Goal: Contribute content

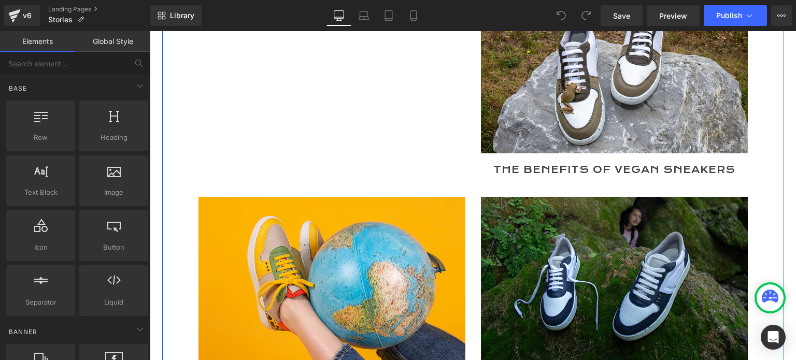
scroll to position [259, 0]
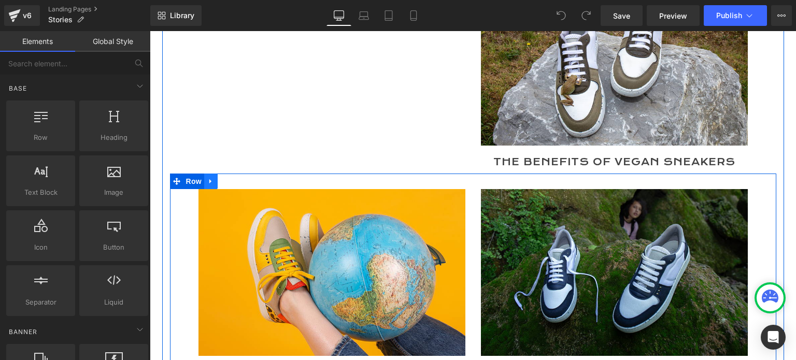
click at [207, 182] on icon at bounding box center [210, 182] width 7 height 8
click at [218, 181] on link at bounding box center [224, 182] width 13 height 16
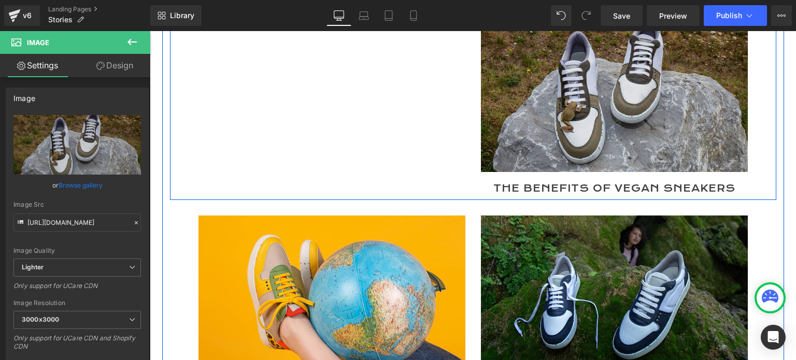
scroll to position [221, 0]
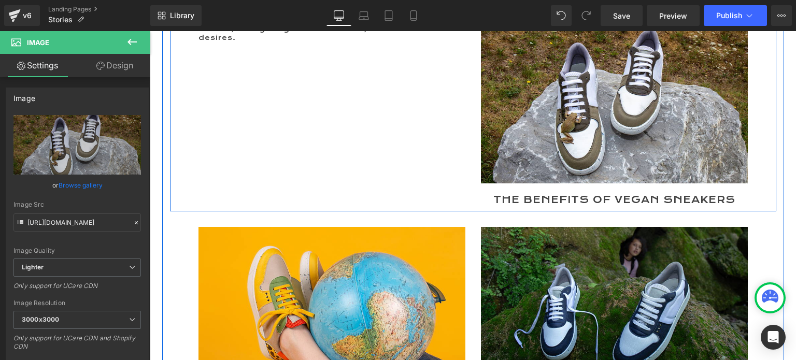
click at [452, 104] on div "All the stories of [DOMAIN_NAME], everything that makes us tick, everything tha…" at bounding box center [473, 106] width 606 height 211
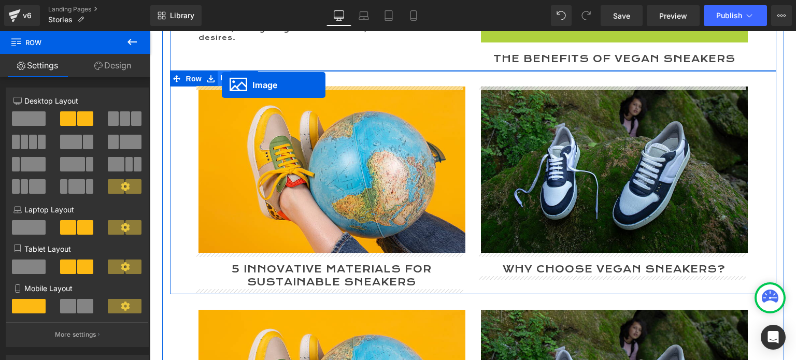
drag, startPoint x: 593, startPoint y: 97, endPoint x: 222, endPoint y: 85, distance: 371.1
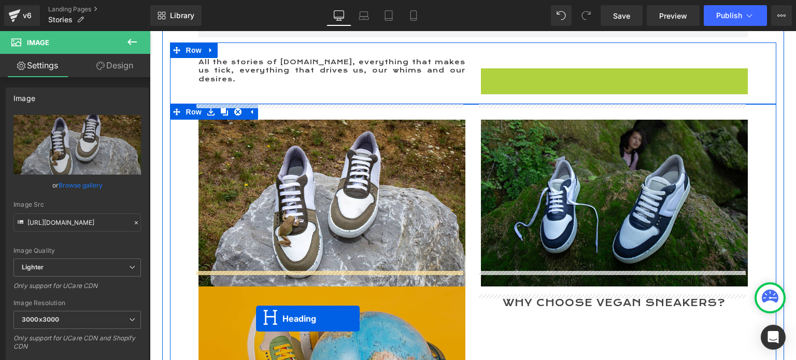
scroll to position [190, 0]
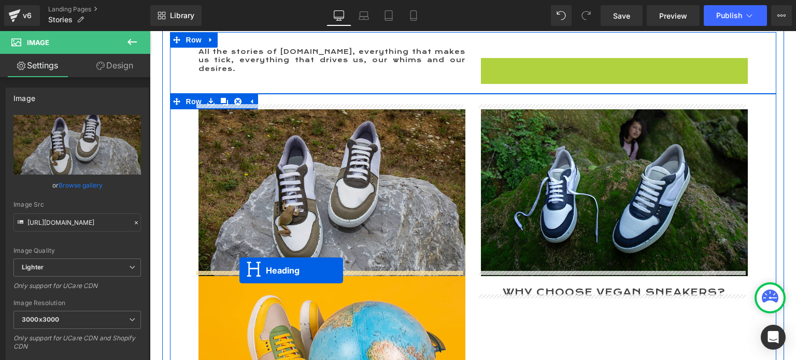
drag, startPoint x: 586, startPoint y: 135, endPoint x: 239, endPoint y: 270, distance: 372.6
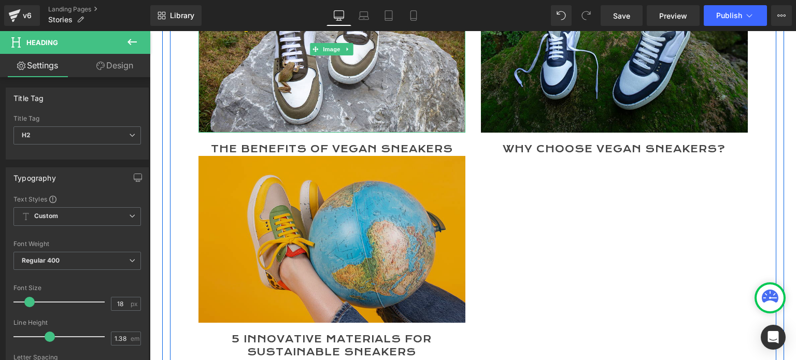
scroll to position [346, 0]
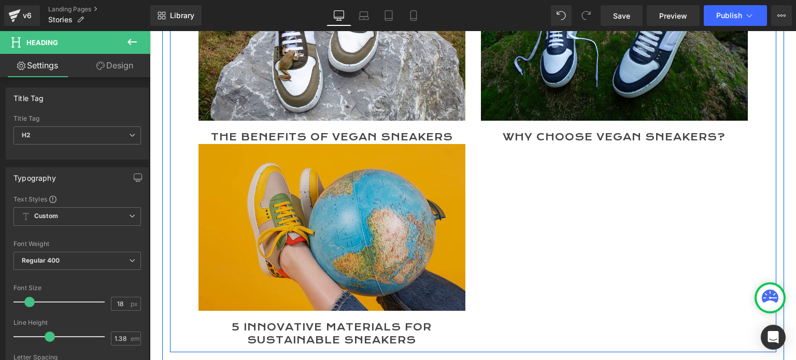
click at [329, 217] on div "Image" at bounding box center [331, 227] width 267 height 167
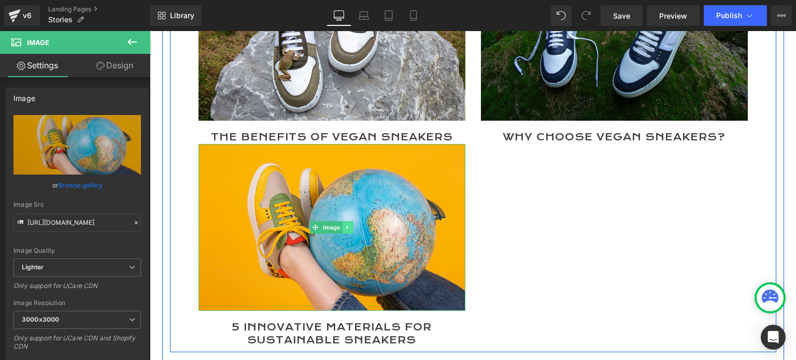
click at [345, 224] on icon at bounding box center [348, 227] width 6 height 6
click at [350, 224] on icon at bounding box center [353, 227] width 6 height 6
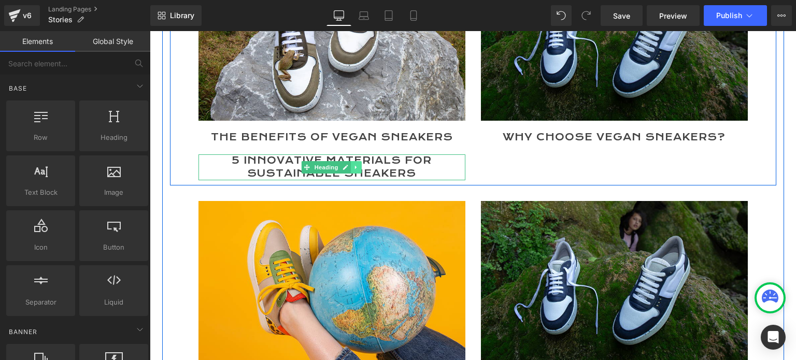
click at [353, 164] on icon at bounding box center [356, 167] width 6 height 6
click at [359, 164] on icon at bounding box center [362, 167] width 6 height 6
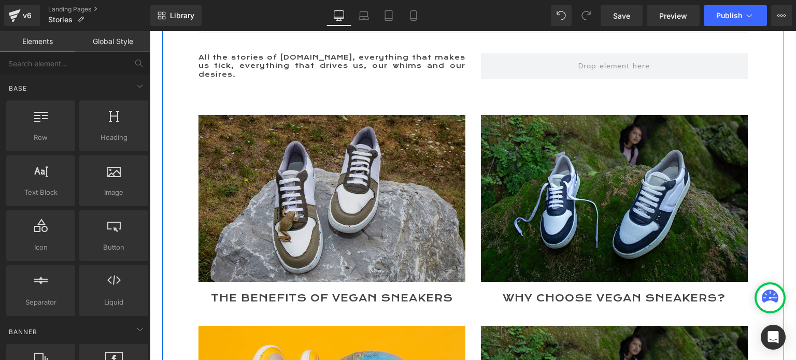
scroll to position [190, 0]
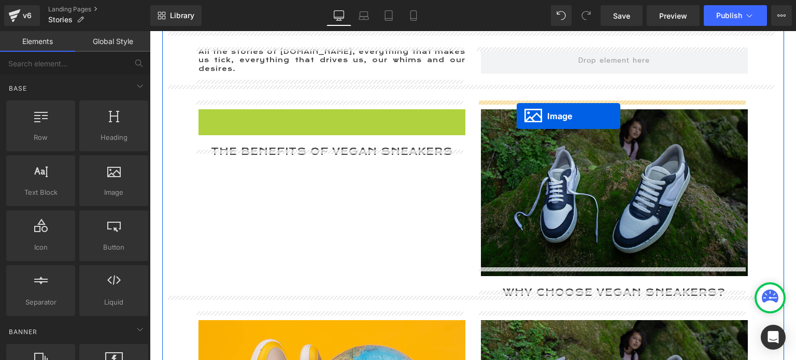
drag, startPoint x: 312, startPoint y: 186, endPoint x: 516, endPoint y: 116, distance: 216.2
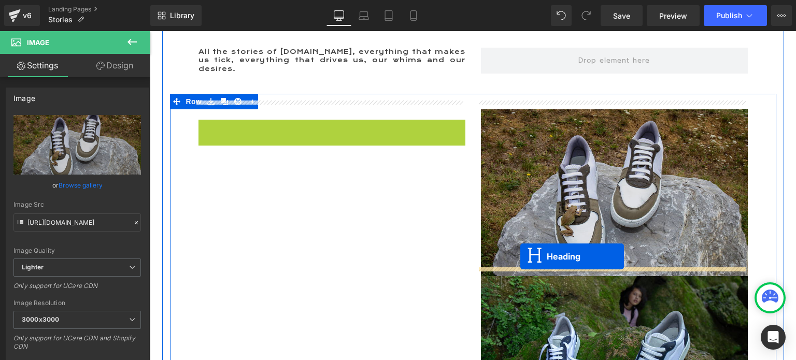
drag, startPoint x: 306, startPoint y: 117, endPoint x: 520, endPoint y: 256, distance: 255.6
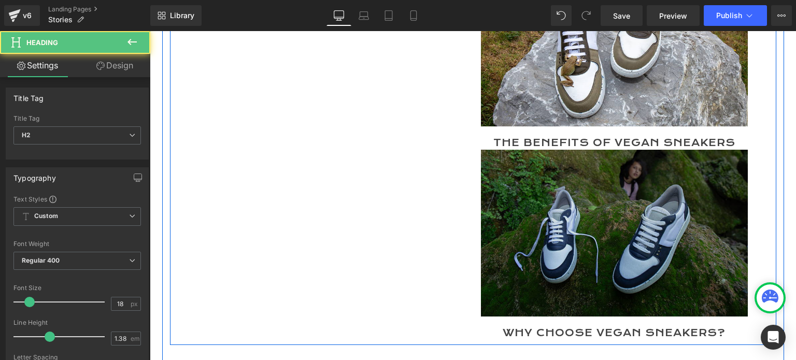
scroll to position [346, 0]
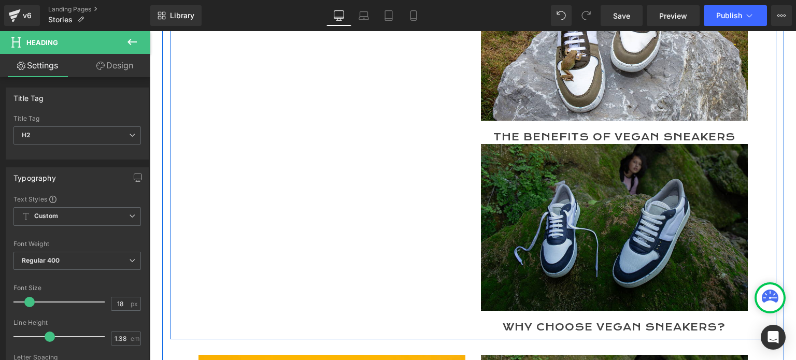
click at [609, 225] on img at bounding box center [614, 227] width 267 height 167
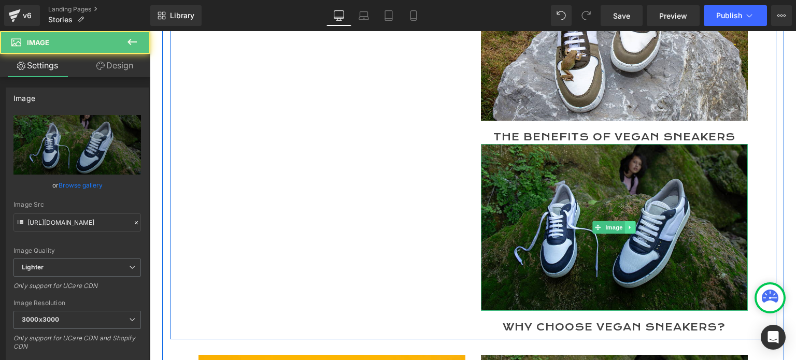
click at [627, 224] on icon at bounding box center [630, 227] width 6 height 6
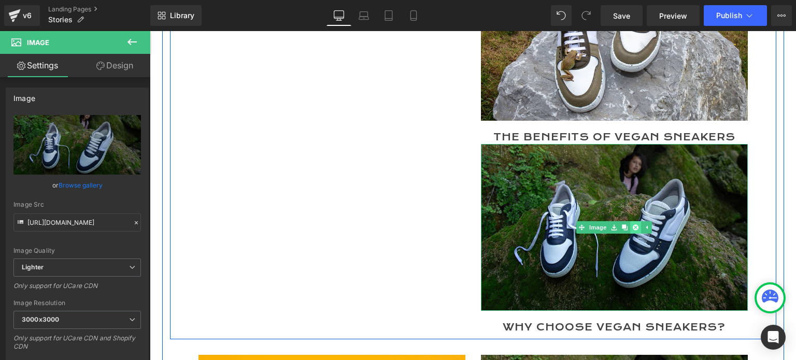
click at [632, 224] on icon at bounding box center [635, 227] width 6 height 6
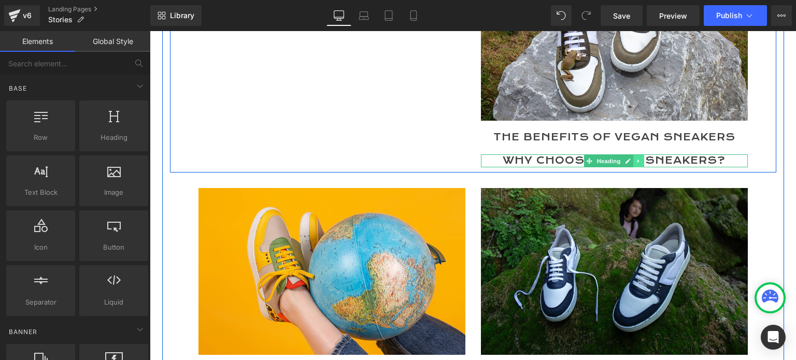
click at [636, 158] on icon at bounding box center [639, 161] width 6 height 6
click at [641, 158] on icon at bounding box center [644, 161] width 6 height 6
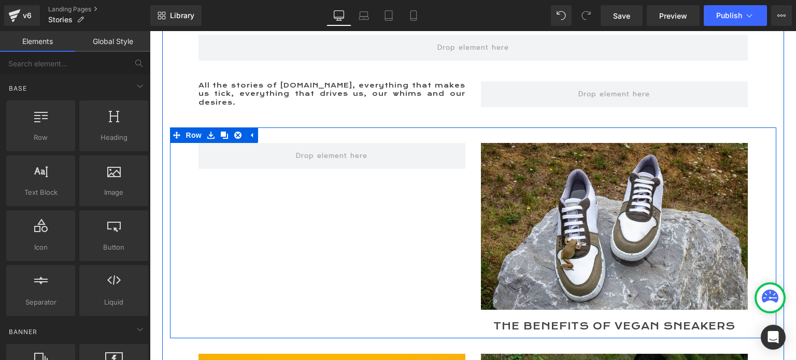
scroll to position [138, 0]
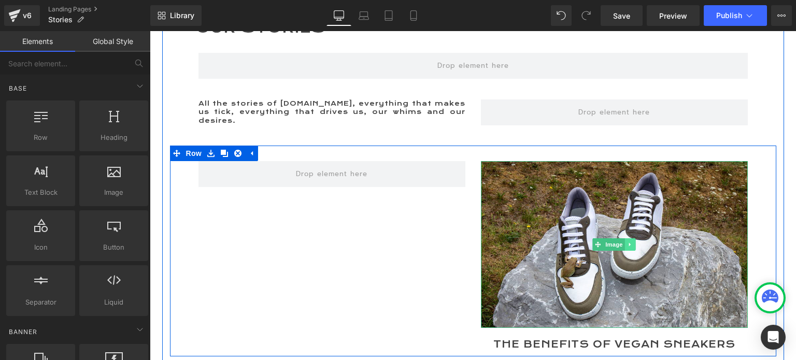
click at [625, 238] on link at bounding box center [630, 244] width 11 height 12
click at [622, 242] on icon at bounding box center [625, 245] width 6 height 6
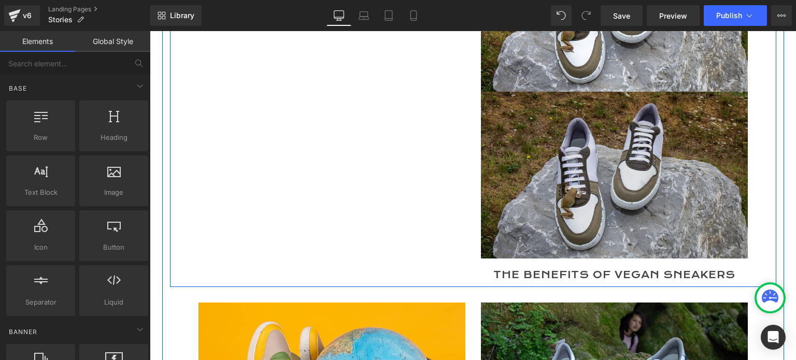
scroll to position [385, 0]
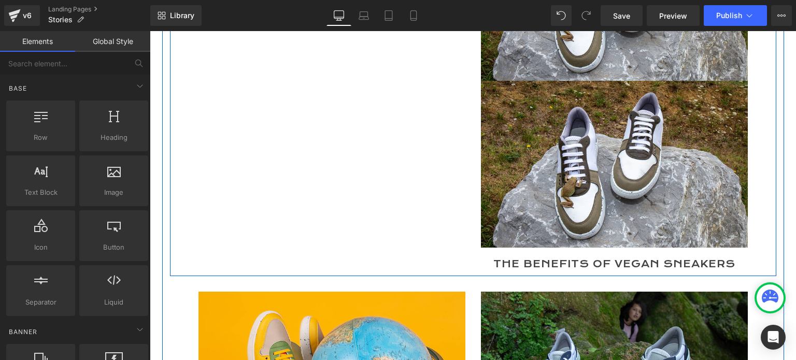
click at [434, 166] on div "Image Image The Benefits of Vegan Sneakers Heading Row" at bounding box center [473, 87] width 606 height 378
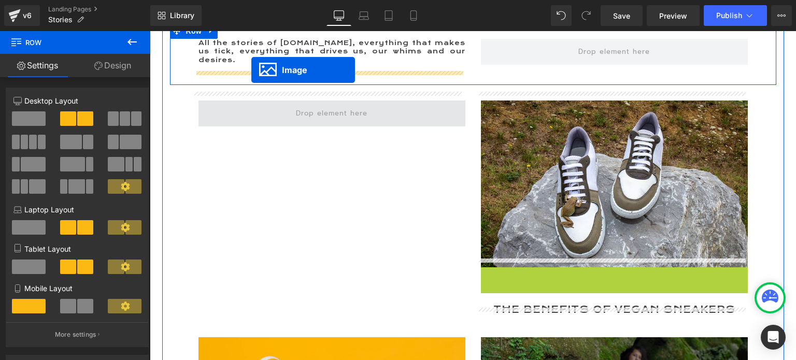
scroll to position [178, 0]
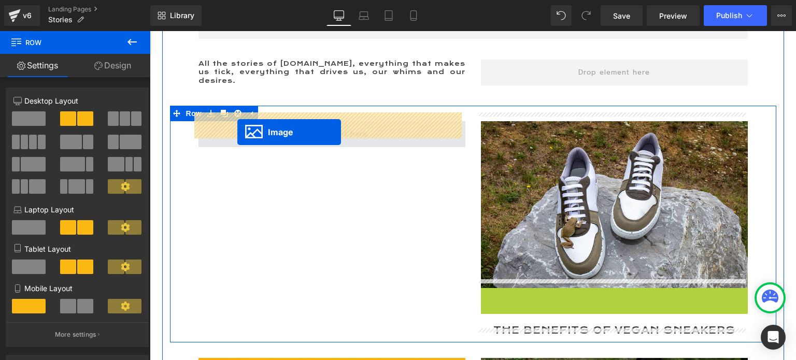
drag, startPoint x: 595, startPoint y: 158, endPoint x: 237, endPoint y: 132, distance: 358.4
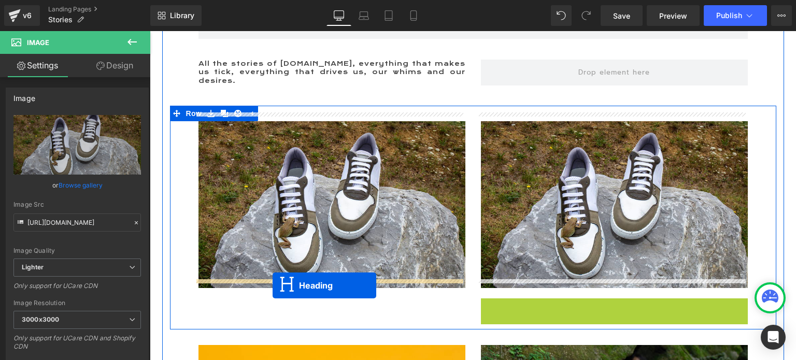
drag, startPoint x: 585, startPoint y: 297, endPoint x: 272, endPoint y: 285, distance: 312.6
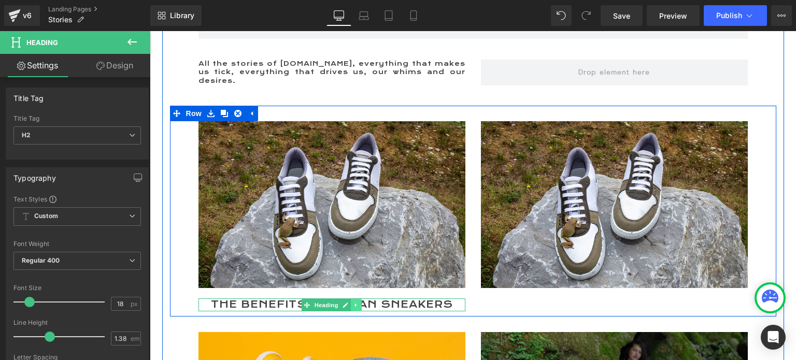
click at [351, 299] on link at bounding box center [356, 305] width 11 height 12
click at [348, 302] on icon at bounding box center [351, 305] width 6 height 6
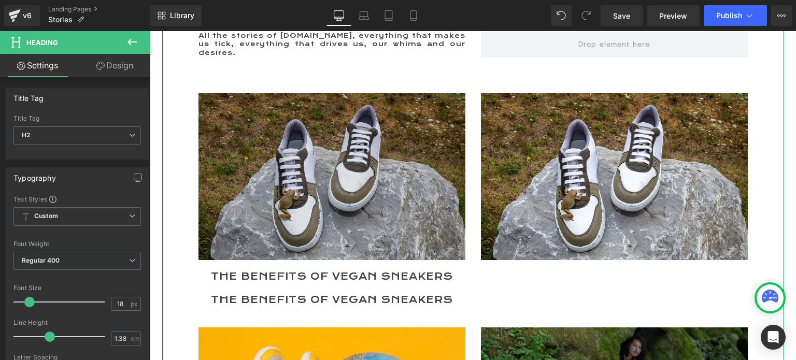
scroll to position [196, 0]
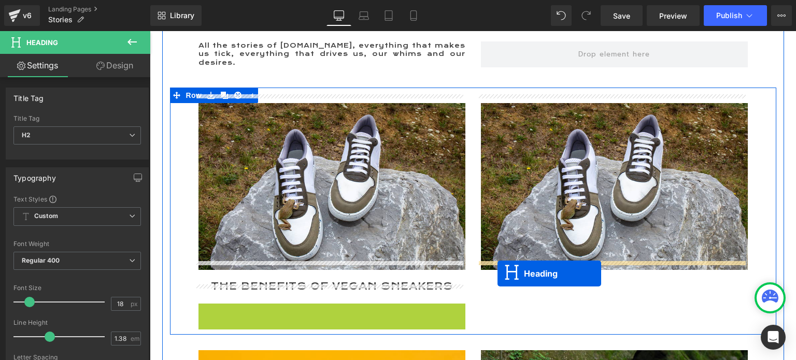
drag, startPoint x: 305, startPoint y: 303, endPoint x: 497, endPoint y: 274, distance: 194.9
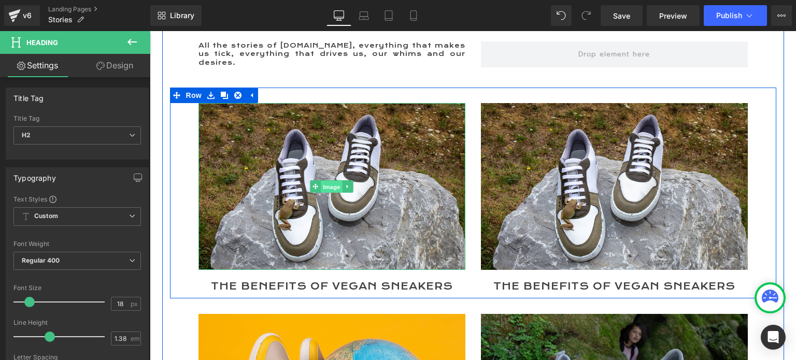
click at [325, 181] on span "Image" at bounding box center [332, 187] width 22 height 12
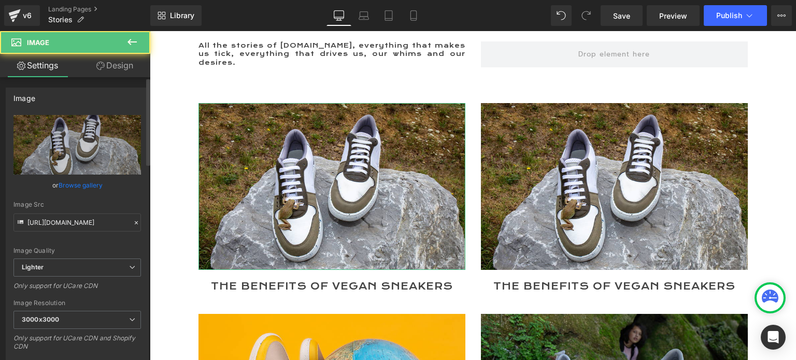
click at [73, 182] on link "Browse gallery" at bounding box center [81, 185] width 44 height 18
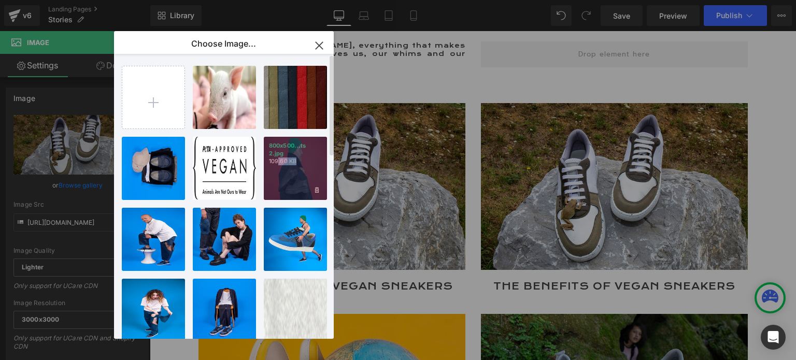
drag, startPoint x: 286, startPoint y: 177, endPoint x: 128, endPoint y: 130, distance: 164.7
click at [277, 161] on div "800x500...ts 2.jpg 109.60 KB" at bounding box center [295, 168] width 63 height 63
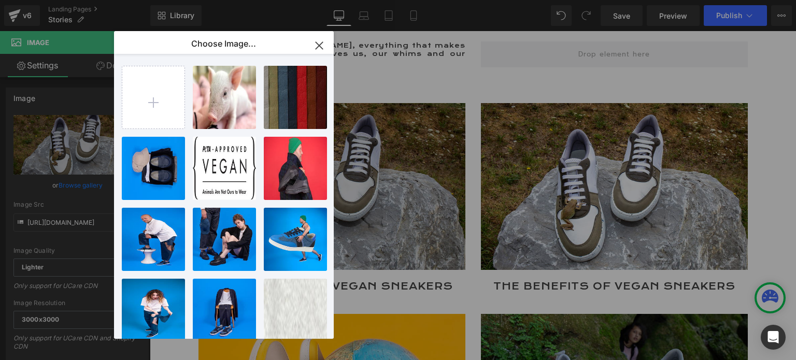
type input "[URL][DOMAIN_NAME]"
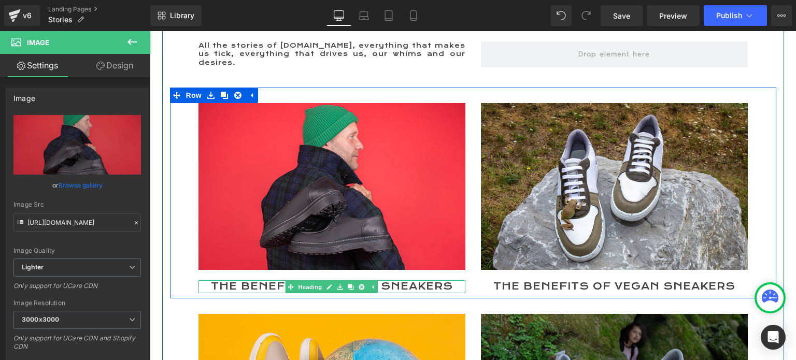
click at [324, 281] on link at bounding box center [329, 287] width 11 height 12
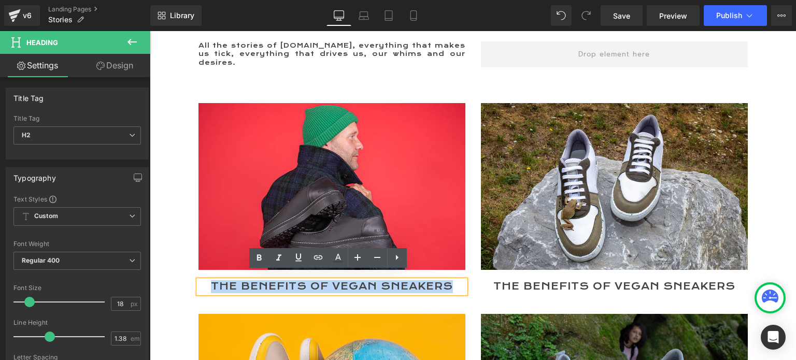
drag, startPoint x: 205, startPoint y: 277, endPoint x: 441, endPoint y: 278, distance: 236.2
click at [441, 280] on h2 "The Benefits of Vegan Sneakers" at bounding box center [331, 286] width 267 height 13
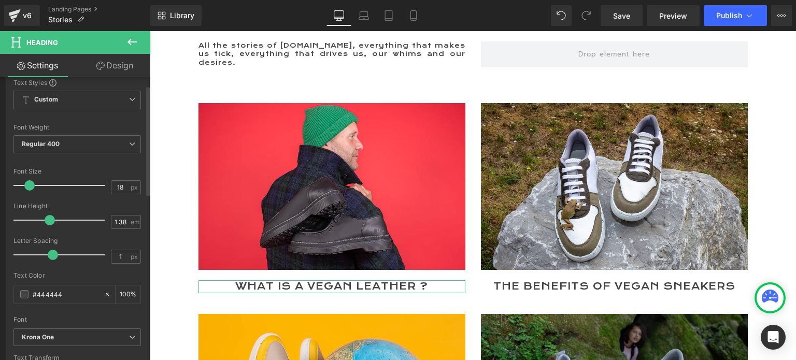
scroll to position [0, 0]
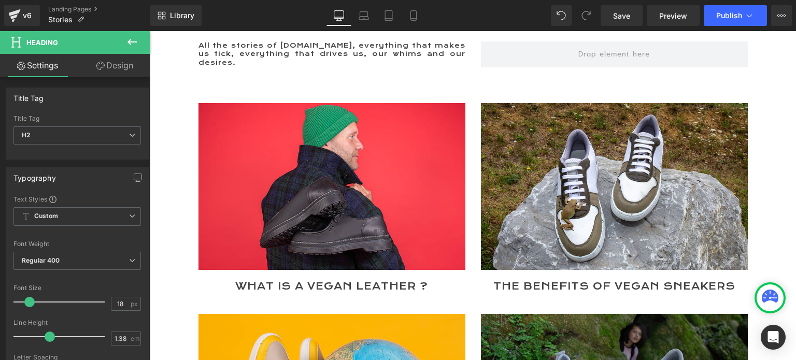
click at [275, 207] on img at bounding box center [331, 186] width 267 height 167
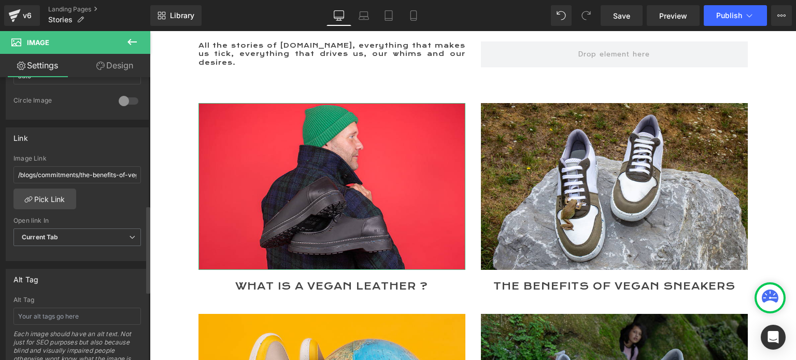
scroll to position [414, 0]
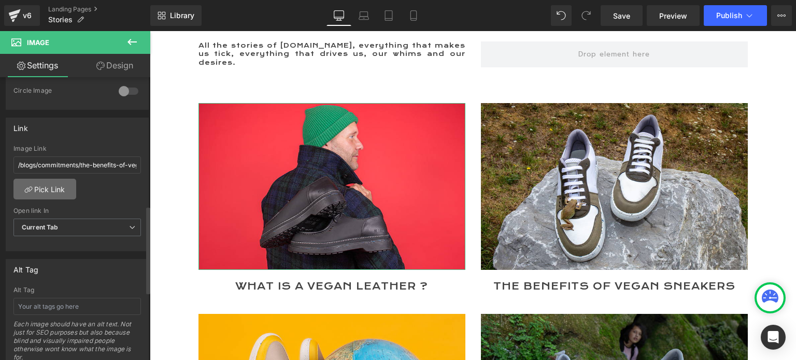
click at [41, 186] on link "Pick Link" at bounding box center [44, 189] width 63 height 21
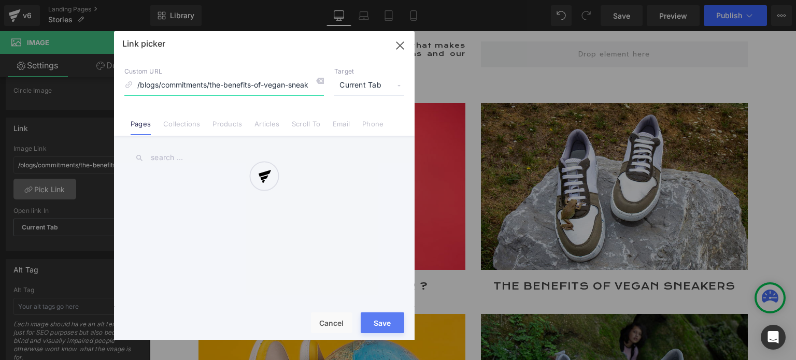
scroll to position [0, 3]
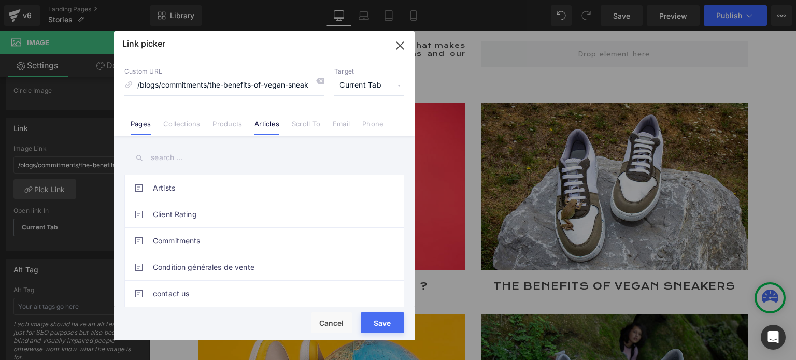
click at [268, 127] on link "Articles" at bounding box center [266, 128] width 25 height 16
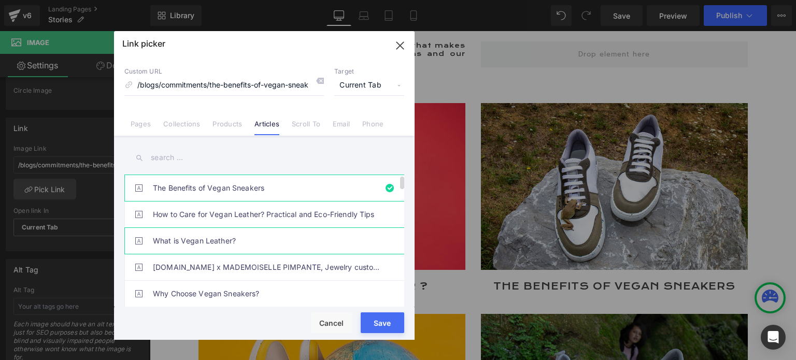
click at [193, 239] on link "What is Vegan Leather?" at bounding box center [267, 241] width 228 height 26
type input "/blogs/commitments/what-is-vegan-leather"
click at [372, 325] on button "Save" at bounding box center [383, 322] width 44 height 21
type input "/blogs/commitments/what-is-vegan-leather"
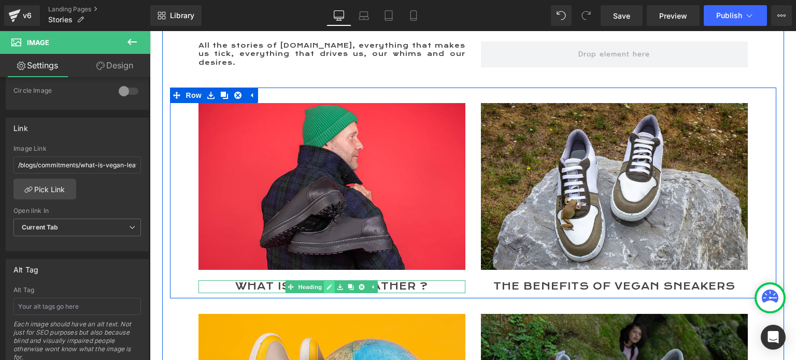
click at [326, 284] on icon at bounding box center [329, 287] width 6 height 6
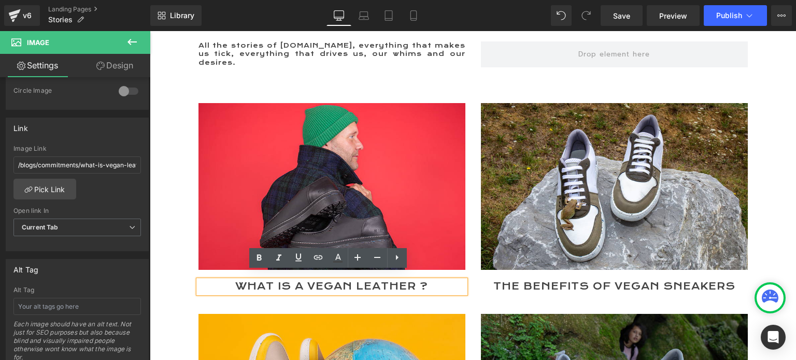
click at [299, 280] on h2 "WHAT IS A VEGAN LEATHER ?" at bounding box center [331, 286] width 267 height 13
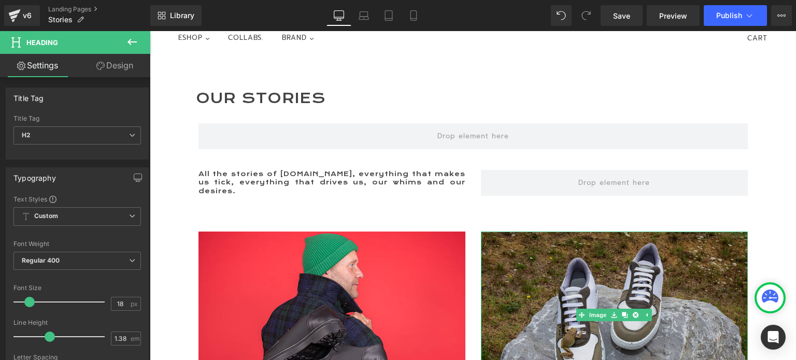
scroll to position [93, 0]
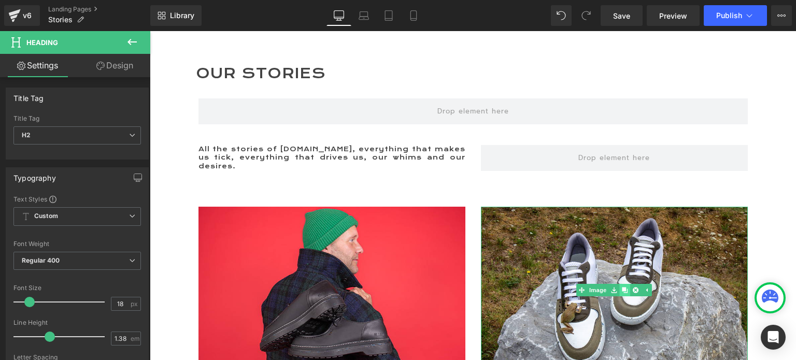
click at [622, 287] on icon at bounding box center [625, 290] width 6 height 6
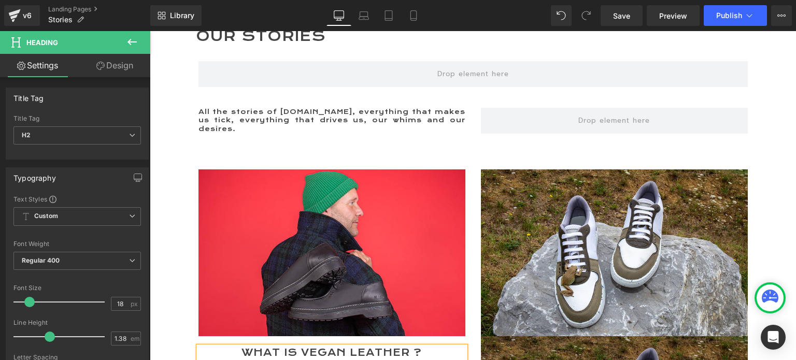
scroll to position [121, 0]
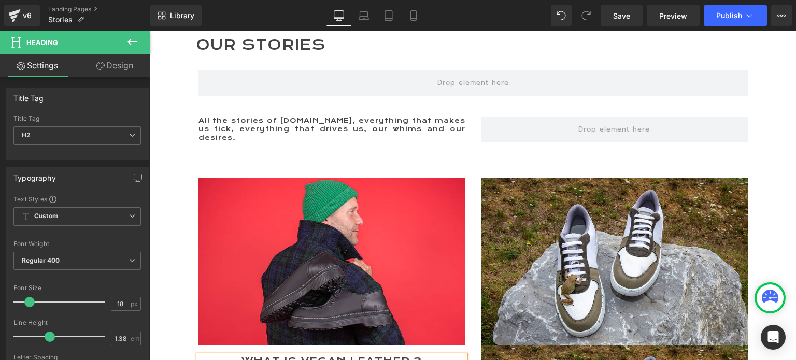
click at [473, 271] on div "Image Image The Benefits of Vegan Sneakers Heading" at bounding box center [614, 356] width 282 height 357
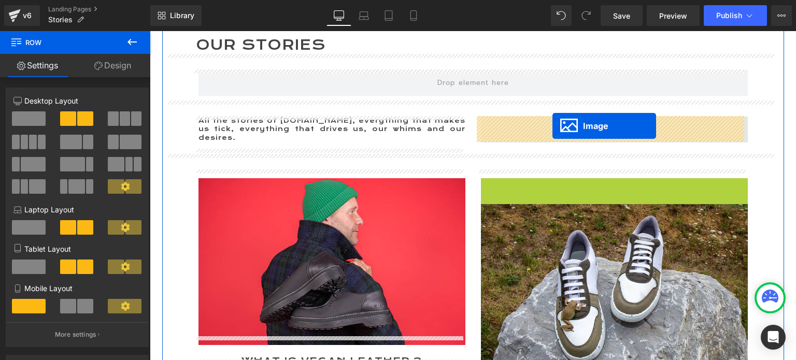
drag, startPoint x: 581, startPoint y: 254, endPoint x: 552, endPoint y: 126, distance: 131.6
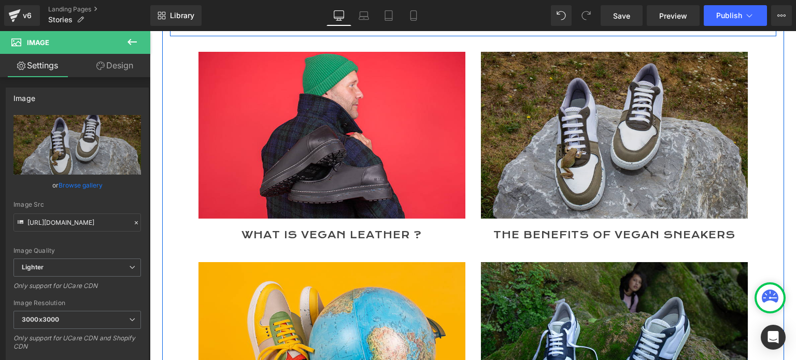
scroll to position [380, 0]
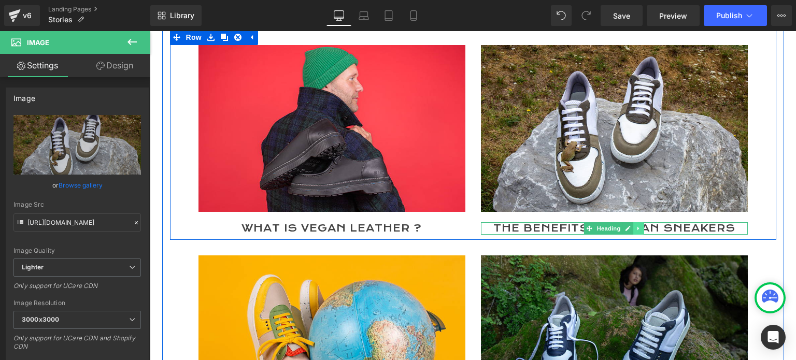
click at [633, 229] on link at bounding box center [638, 228] width 11 height 12
click at [631, 229] on icon at bounding box center [633, 228] width 6 height 6
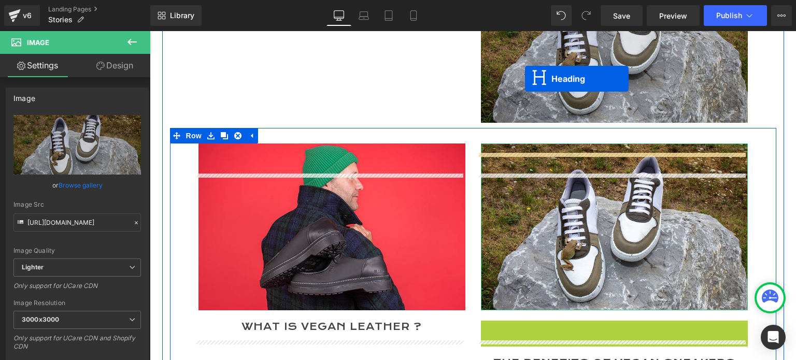
scroll to position [251, 0]
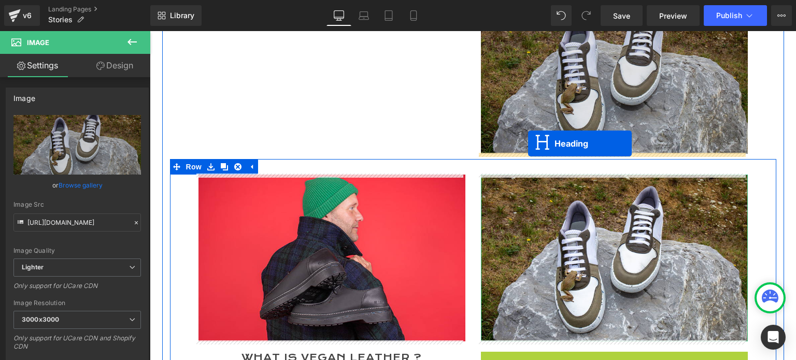
drag, startPoint x: 566, startPoint y: 252, endPoint x: 528, endPoint y: 143, distance: 114.7
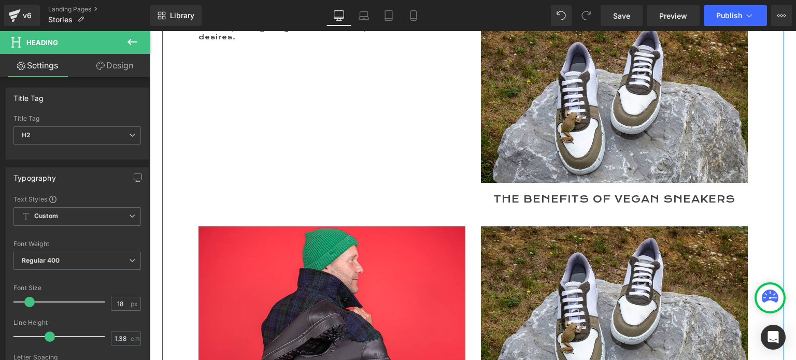
scroll to position [199, 0]
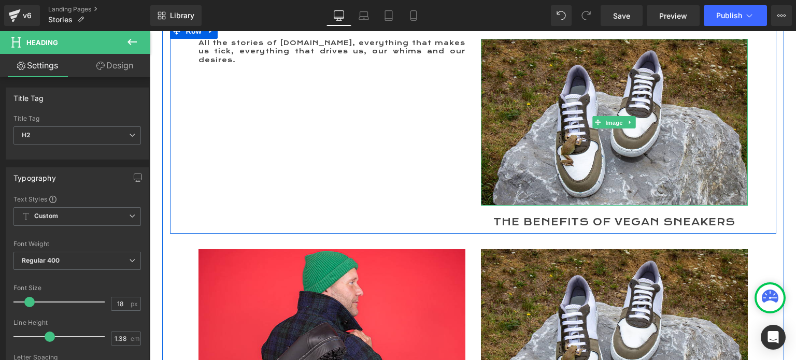
drag, startPoint x: 609, startPoint y: 122, endPoint x: 465, endPoint y: 122, distance: 144.0
click at [609, 122] on span "Image" at bounding box center [614, 122] width 22 height 12
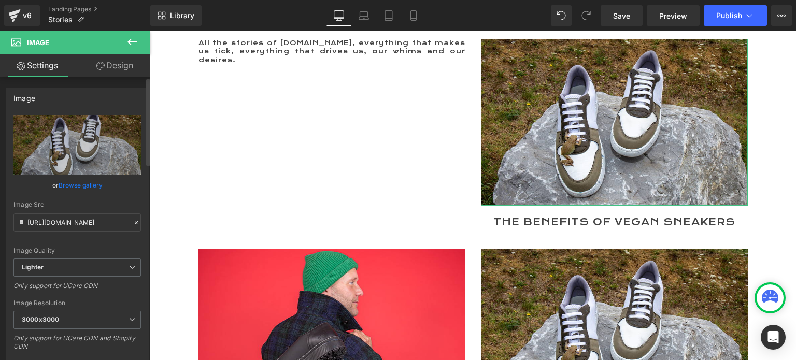
click at [83, 184] on link "Browse gallery" at bounding box center [81, 185] width 44 height 18
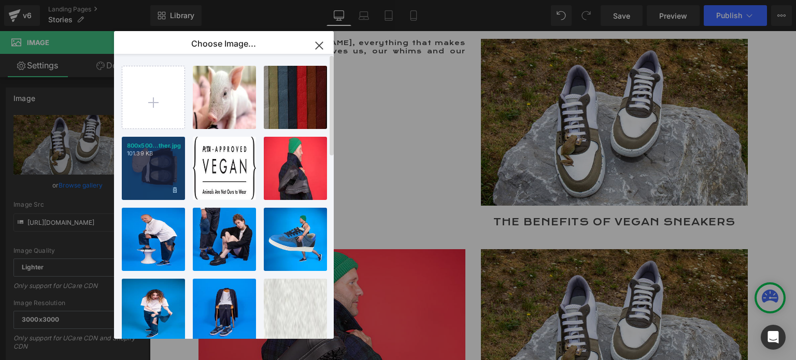
click at [162, 169] on div "800x500...ther.jpg 101.39 KB" at bounding box center [153, 168] width 63 height 63
type input "[URL][DOMAIN_NAME]"
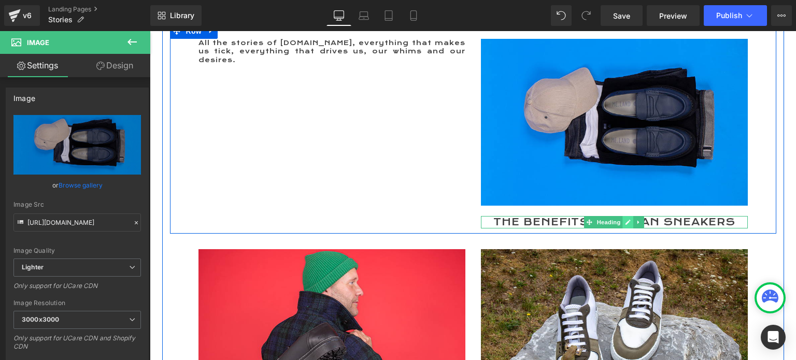
click at [623, 225] on link at bounding box center [628, 222] width 11 height 12
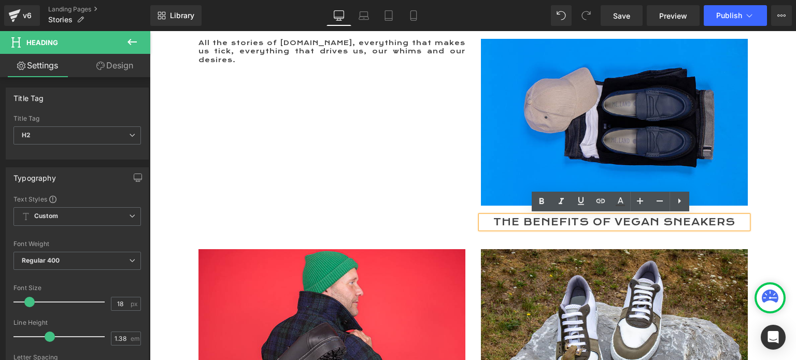
drag, startPoint x: 487, startPoint y: 222, endPoint x: 730, endPoint y: 220, distance: 242.9
click at [730, 220] on h2 "The Benefits of Vegan Sneakers" at bounding box center [614, 222] width 267 height 13
paste div
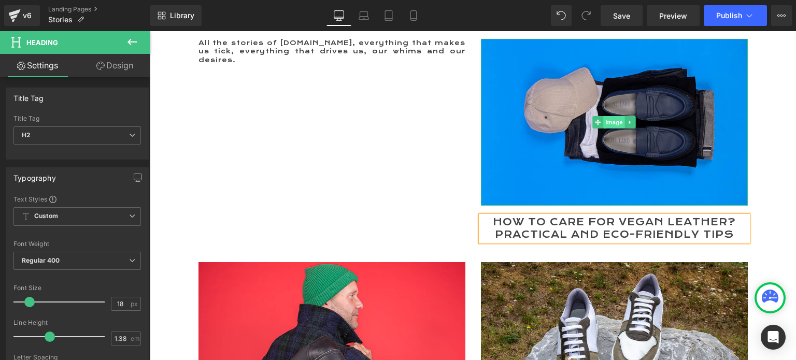
click at [609, 122] on span "Image" at bounding box center [614, 122] width 22 height 12
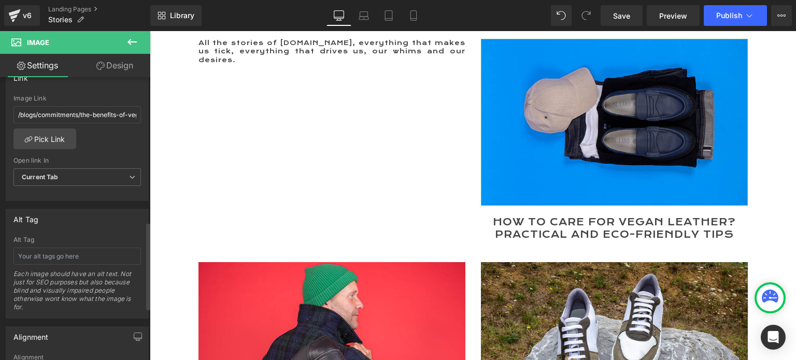
scroll to position [466, 0]
click at [50, 135] on link "Pick Link" at bounding box center [44, 137] width 63 height 21
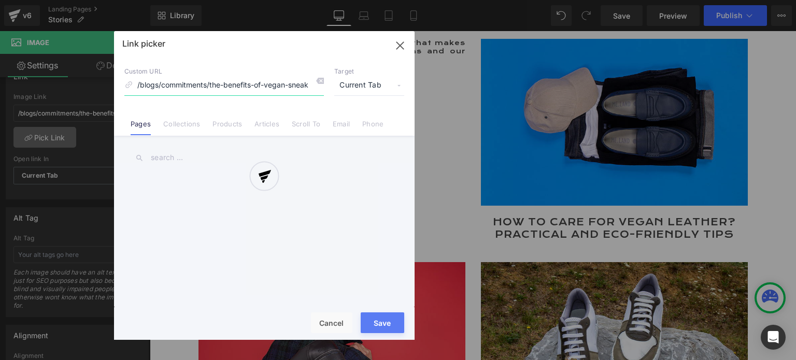
scroll to position [0, 3]
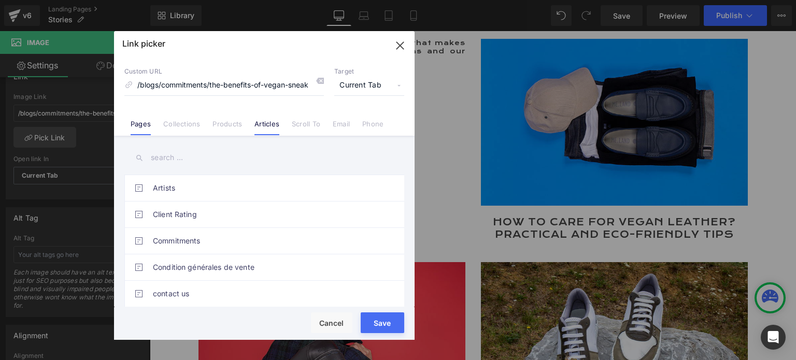
click at [263, 123] on link "Articles" at bounding box center [266, 128] width 25 height 16
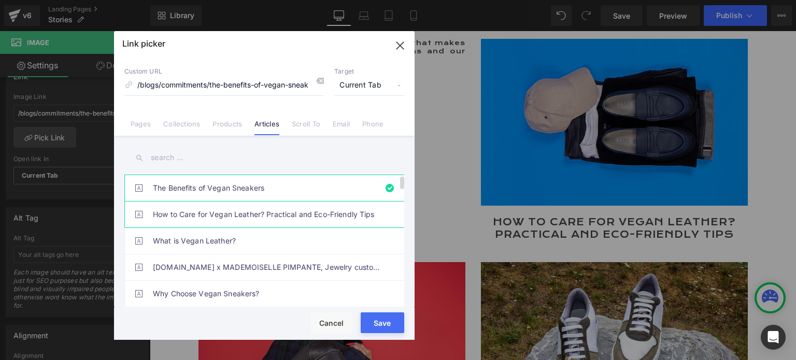
click at [204, 217] on link "How to Care for Vegan Leather? Practical and Eco-Friendly Tips" at bounding box center [267, 215] width 228 height 26
type input "/blogs/commitments/how-to-care-for-vegan-leather"
click at [375, 329] on button "Save" at bounding box center [383, 322] width 44 height 21
type input "/blogs/commitments/how-to-care-for-vegan-leather"
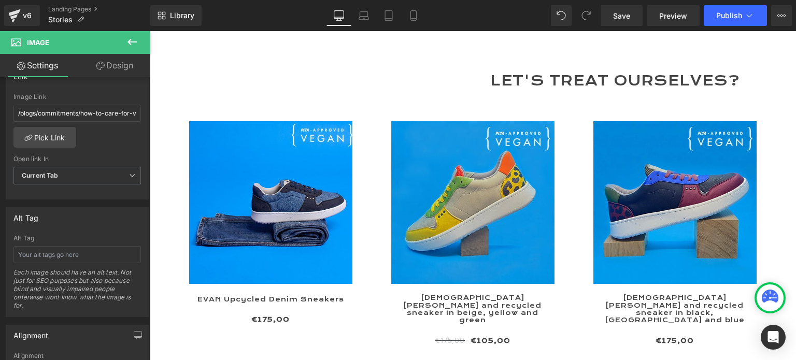
scroll to position [2849, 0]
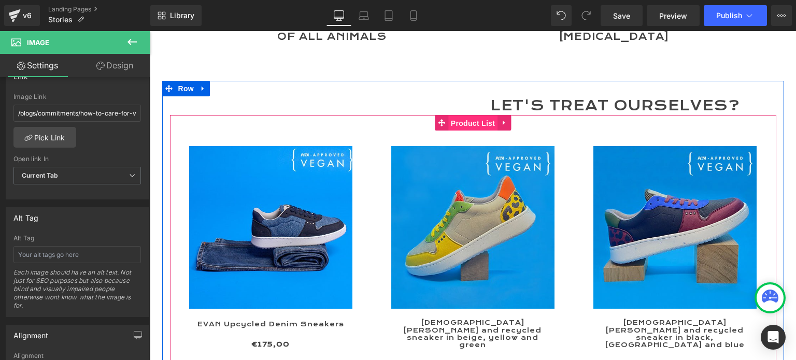
click at [455, 122] on span "Product List" at bounding box center [472, 124] width 49 height 16
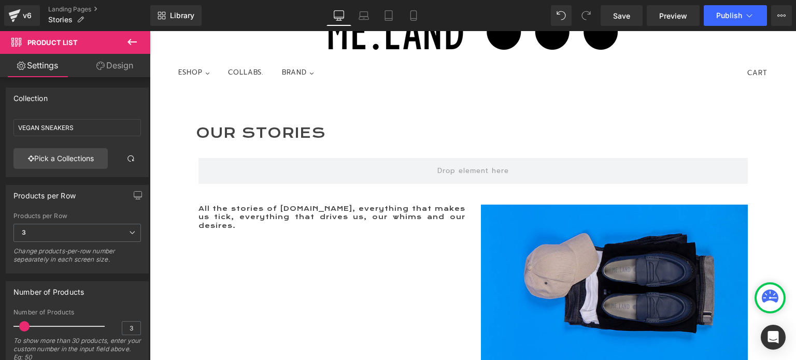
scroll to position [0, 0]
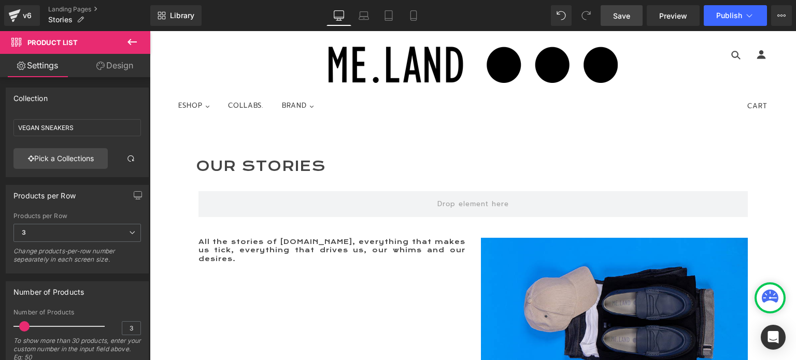
click at [624, 16] on span "Save" at bounding box center [621, 15] width 17 height 11
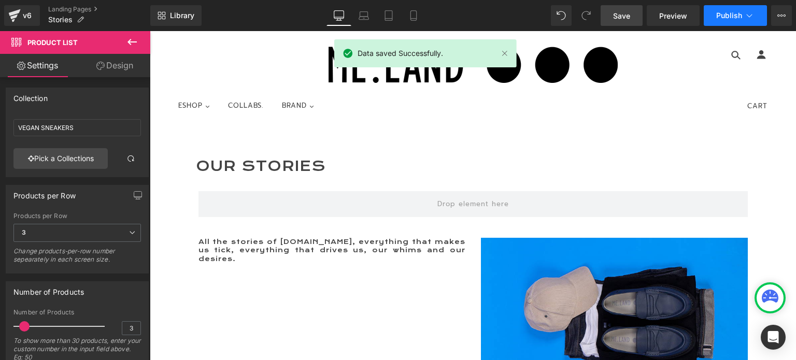
click at [727, 13] on span "Publish" at bounding box center [729, 15] width 26 height 8
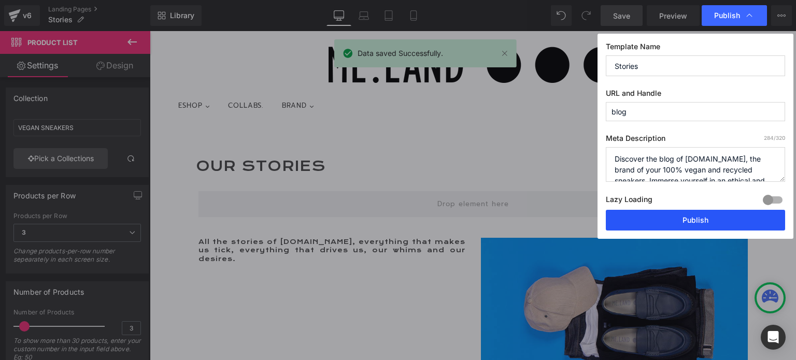
click at [701, 219] on button "Publish" at bounding box center [695, 220] width 179 height 21
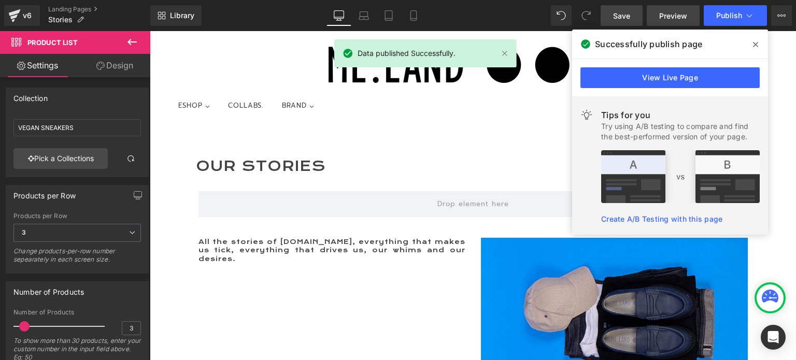
click at [654, 12] on link "Preview" at bounding box center [672, 15] width 53 height 21
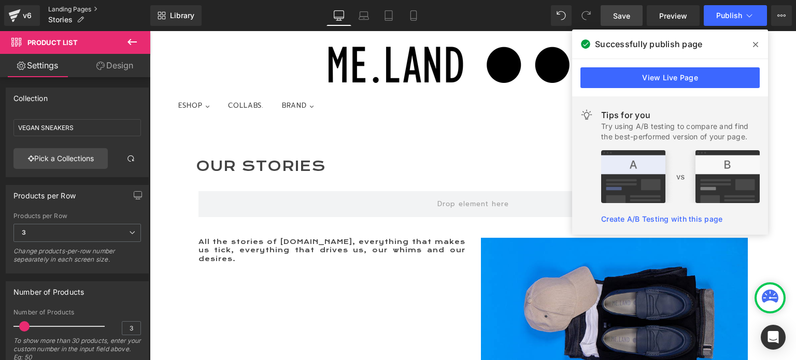
click at [64, 8] on link "Landing Pages" at bounding box center [99, 9] width 102 height 8
